Goal: Check status: Check status

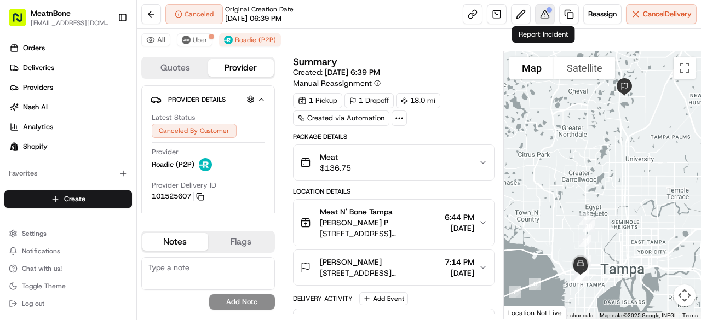
click at [544, 16] on button at bounding box center [545, 14] width 20 height 20
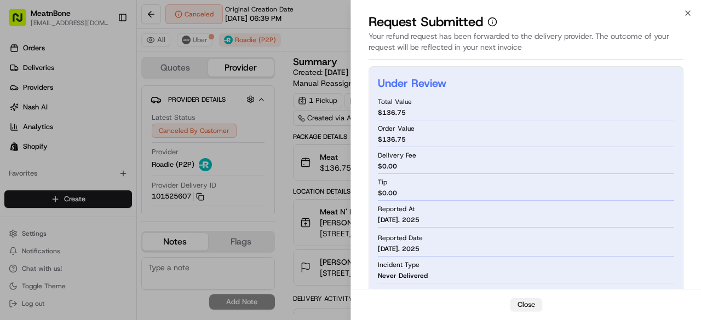
click at [527, 307] on button "Close" at bounding box center [526, 304] width 32 height 13
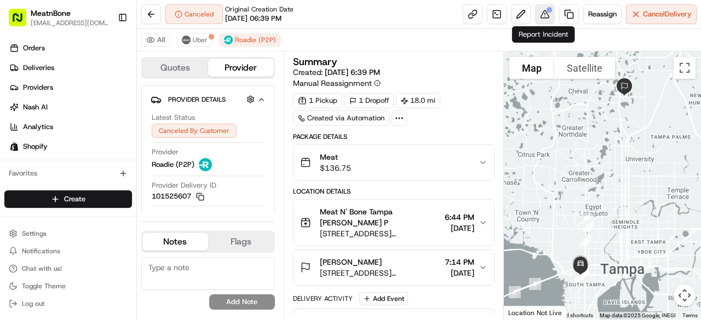
click at [546, 15] on button at bounding box center [545, 14] width 20 height 20
click at [537, 14] on button at bounding box center [545, 14] width 20 height 20
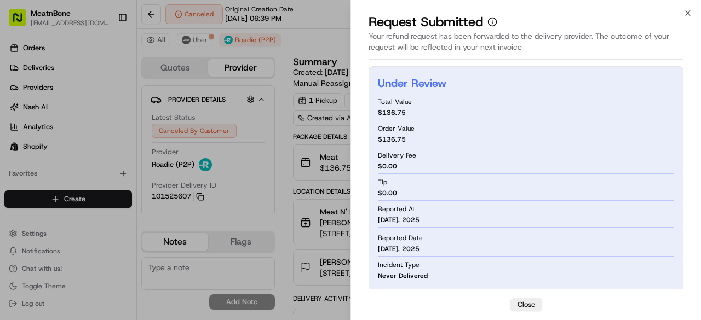
click at [687, 12] on icon "button" at bounding box center [687, 13] width 9 height 9
